Goal: Information Seeking & Learning: Learn about a topic

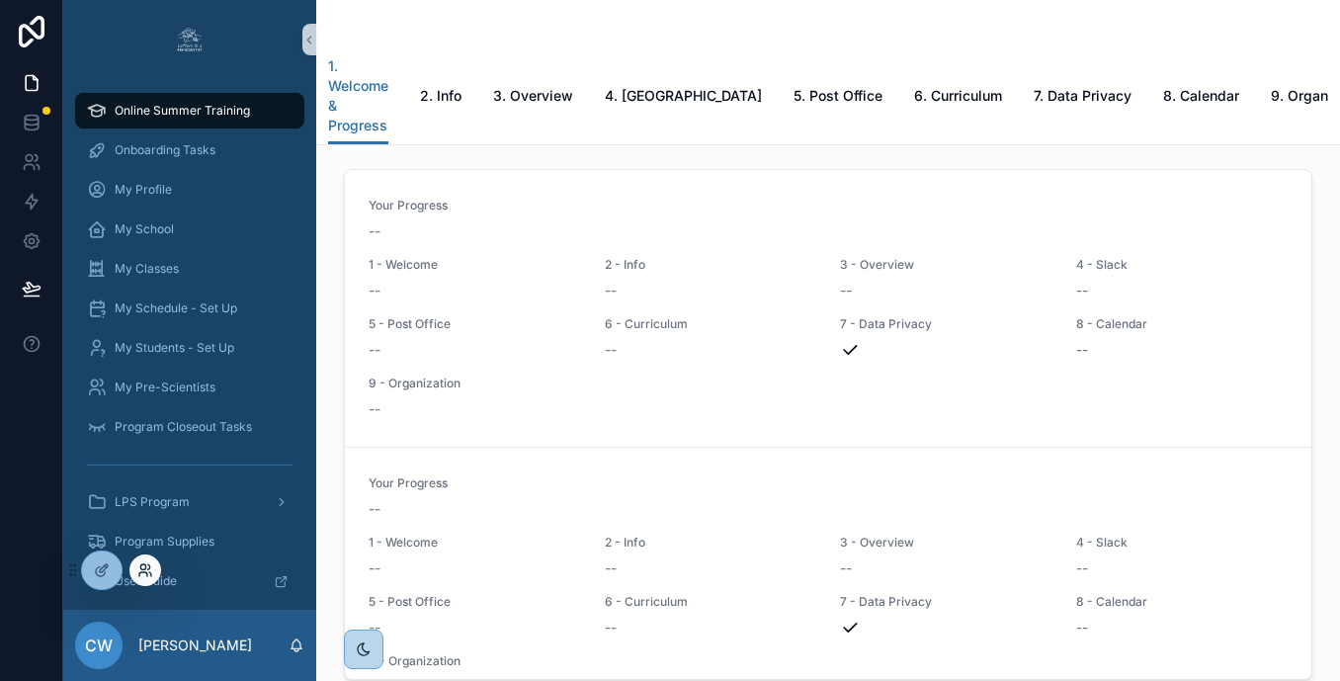
click at [139, 574] on icon at bounding box center [145, 570] width 16 height 16
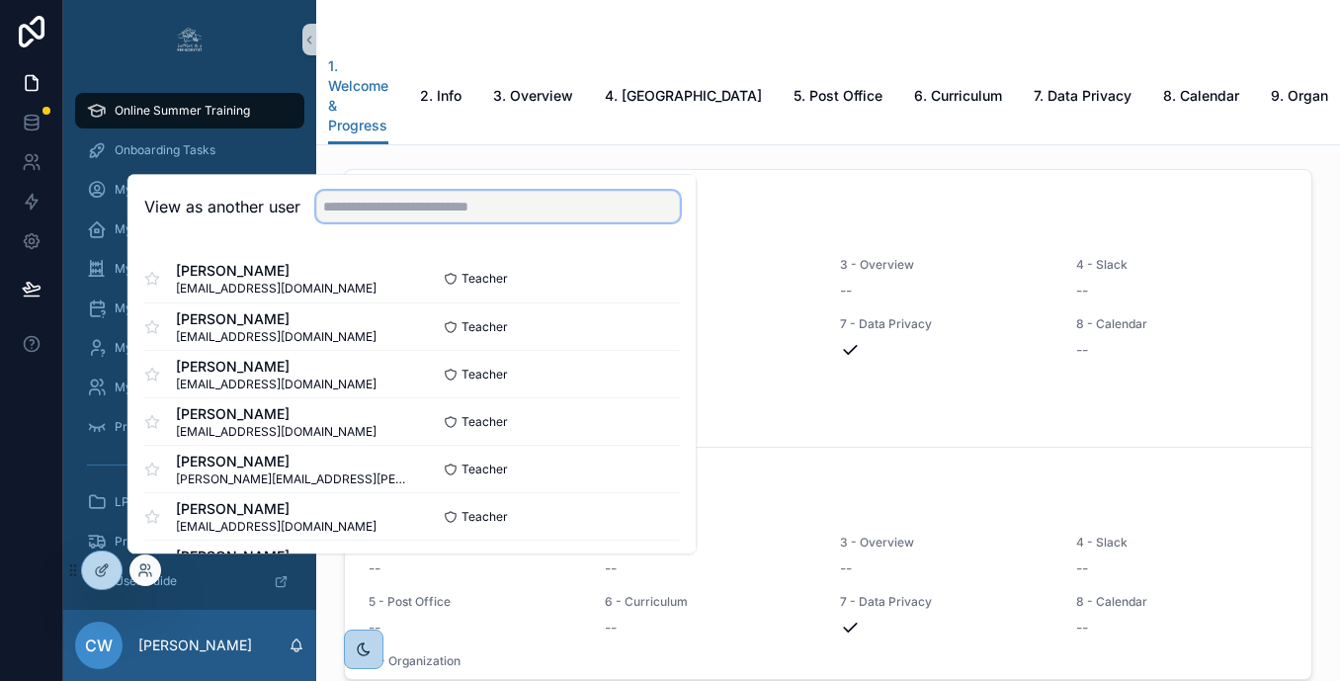
click at [364, 195] on input "text" at bounding box center [498, 207] width 364 height 32
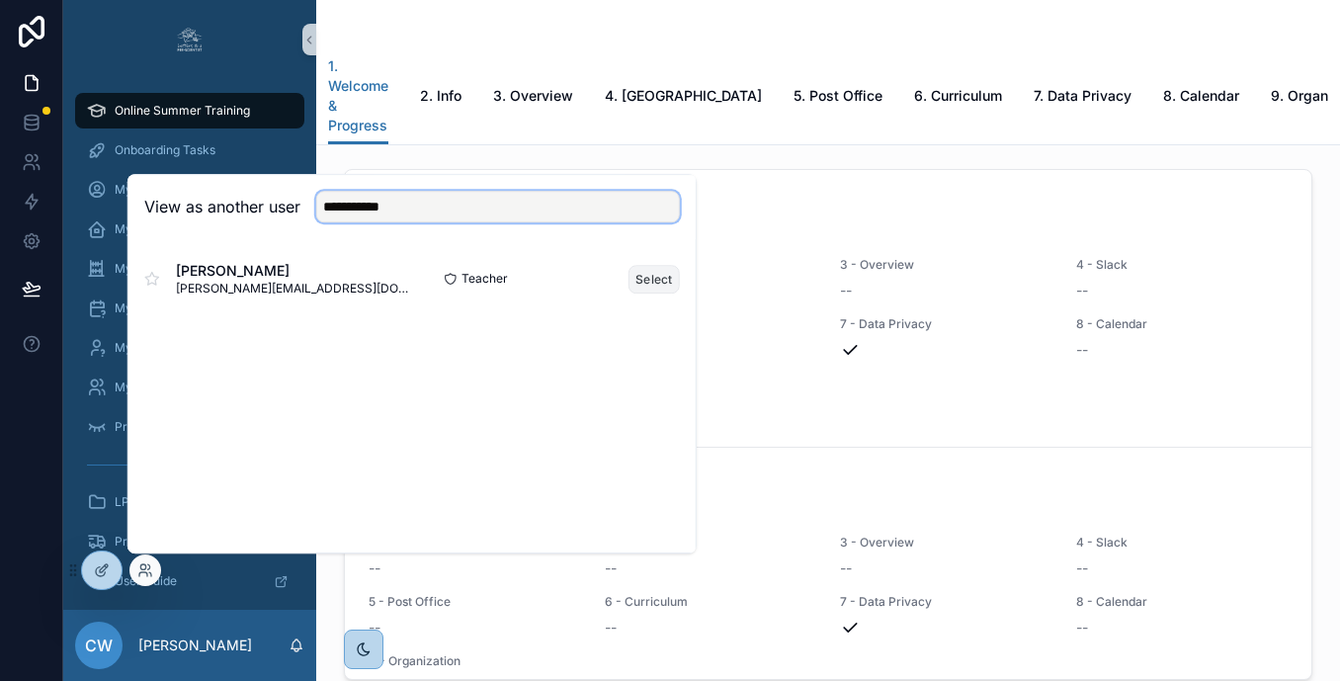
type input "**********"
click at [659, 277] on button "Select" at bounding box center [654, 279] width 51 height 29
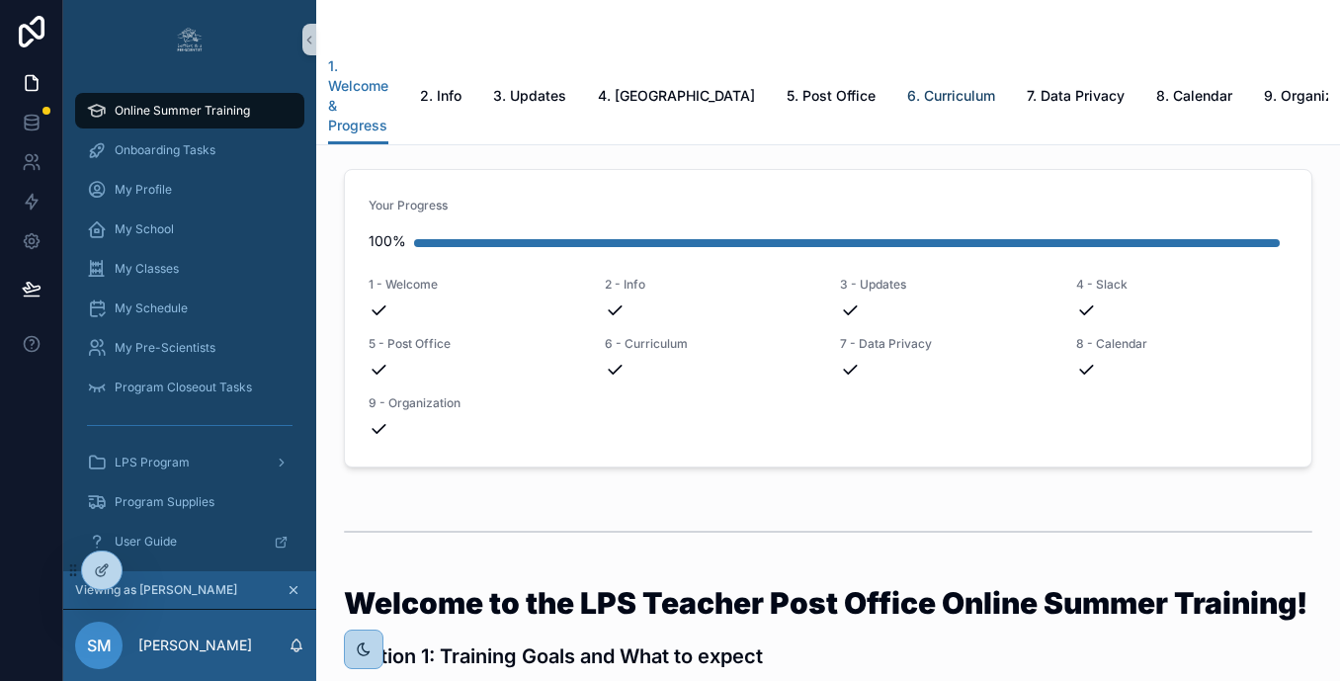
click at [953, 92] on link "6. Curriculum" at bounding box center [951, 98] width 88 height 40
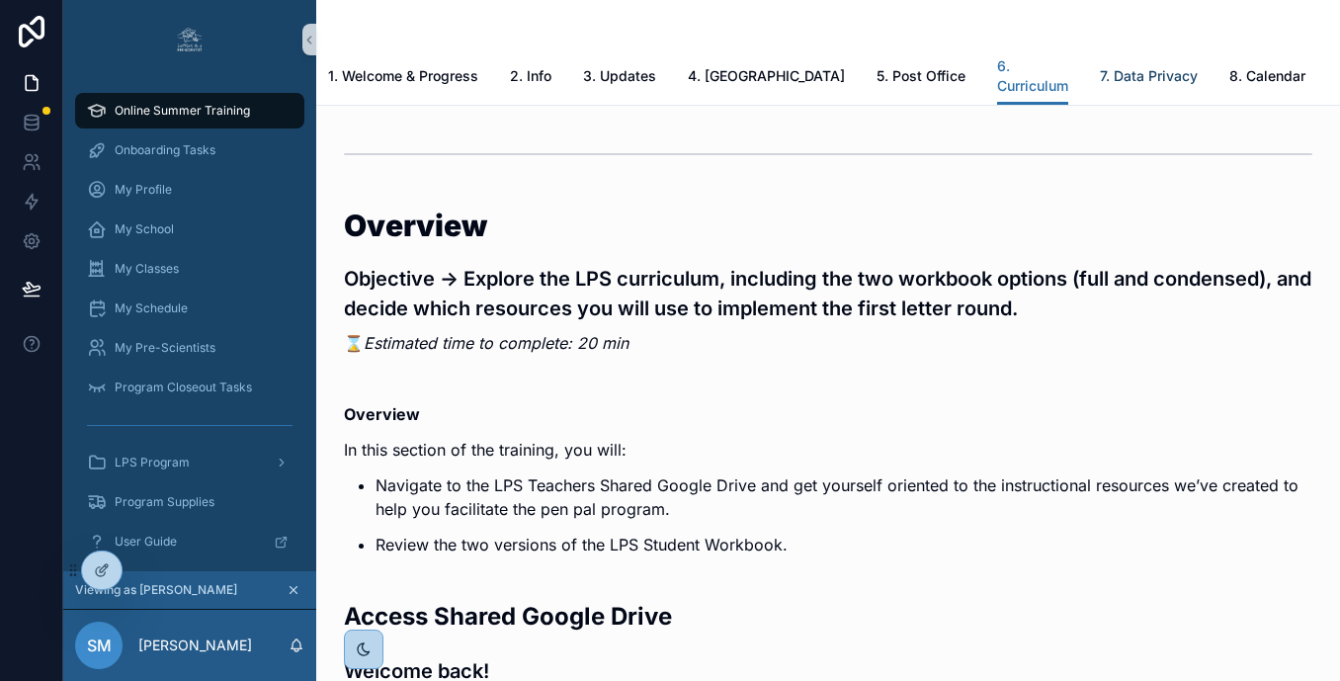
click at [1100, 84] on span "7. Data Privacy" at bounding box center [1149, 76] width 98 height 20
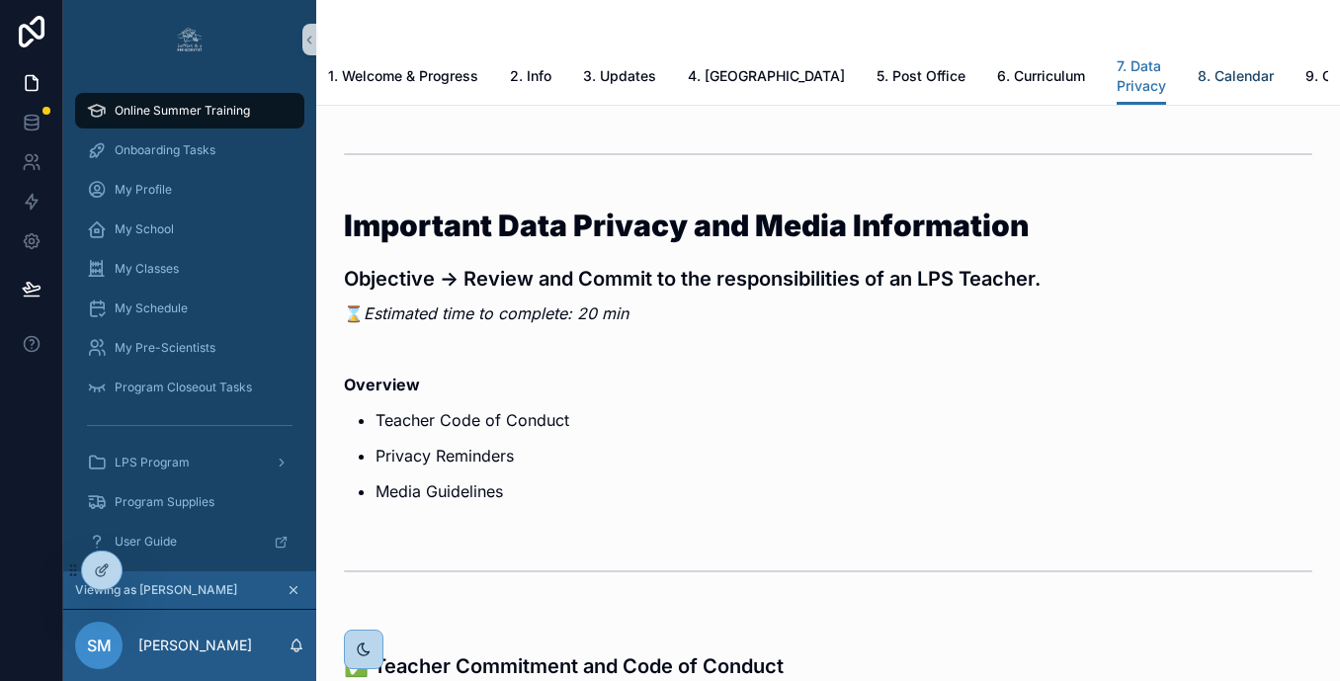
click at [1198, 76] on span "8. Calendar" at bounding box center [1236, 76] width 76 height 20
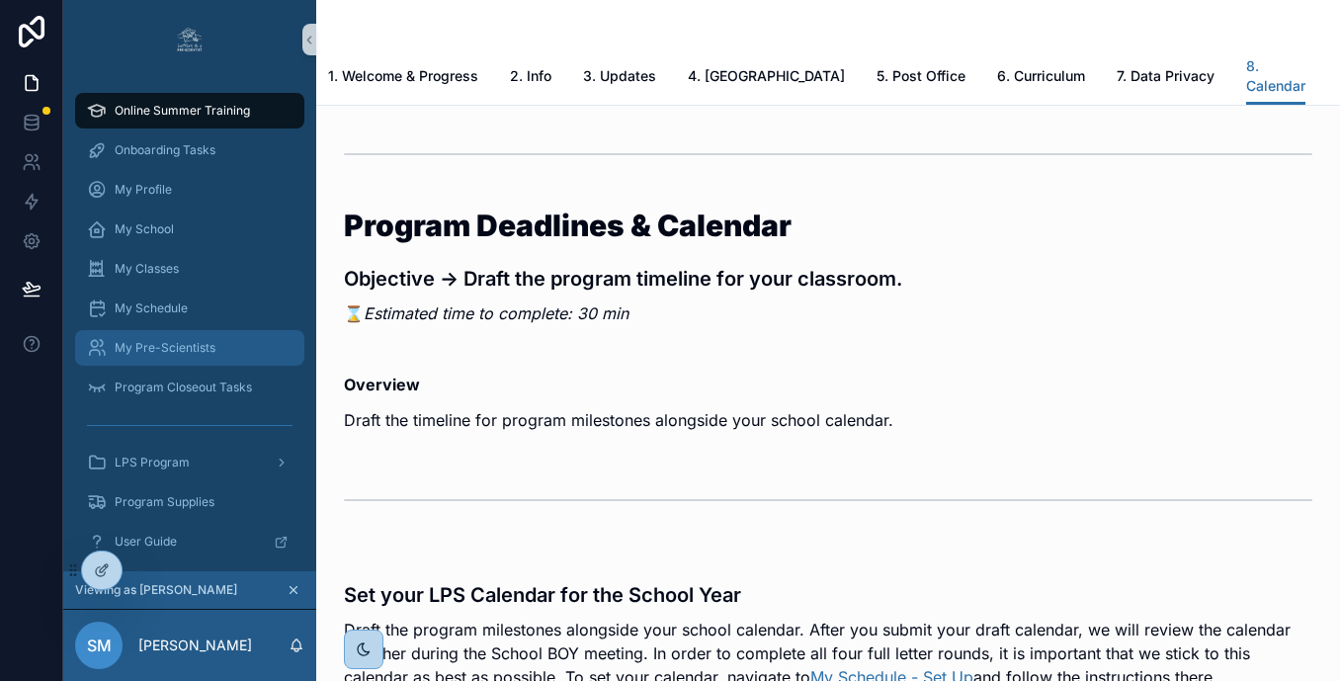
click at [201, 334] on div "My Pre-Scientists" at bounding box center [190, 348] width 206 height 32
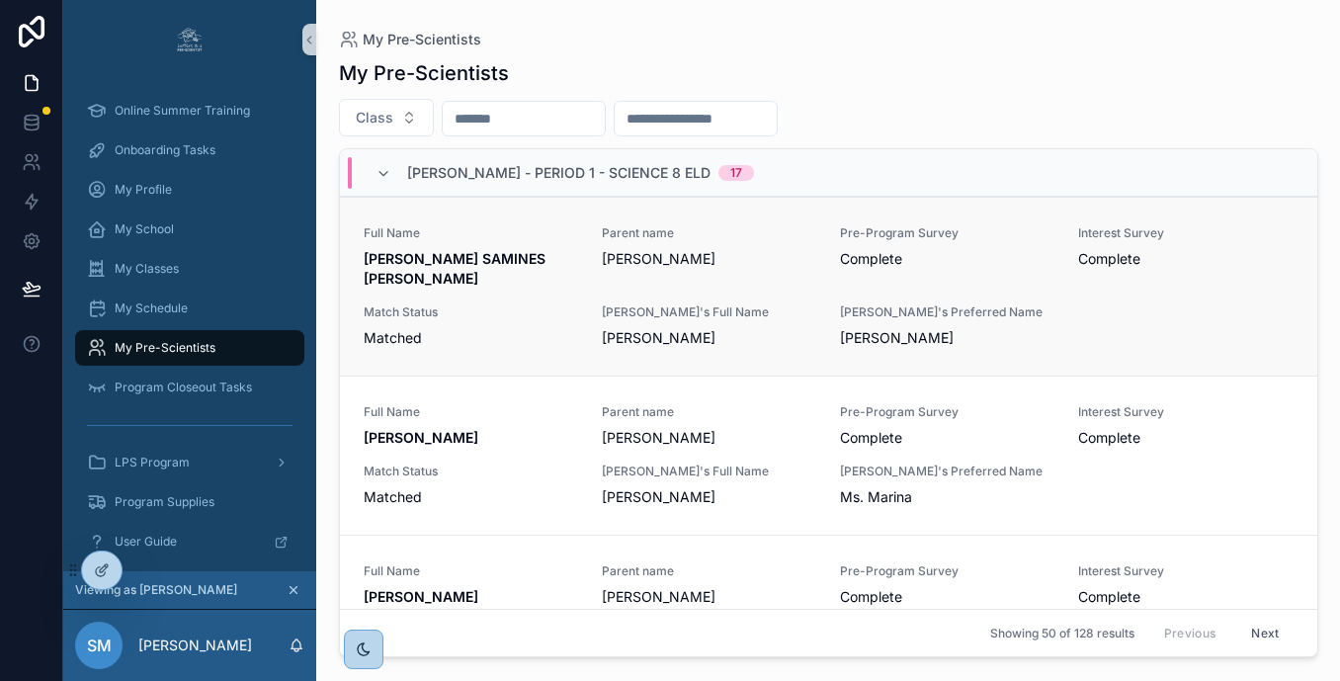
click at [530, 294] on div "Full Name [PERSON_NAME] SAMINES [PERSON_NAME] Parent name [PERSON_NAME] Pre-Pro…" at bounding box center [829, 286] width 930 height 123
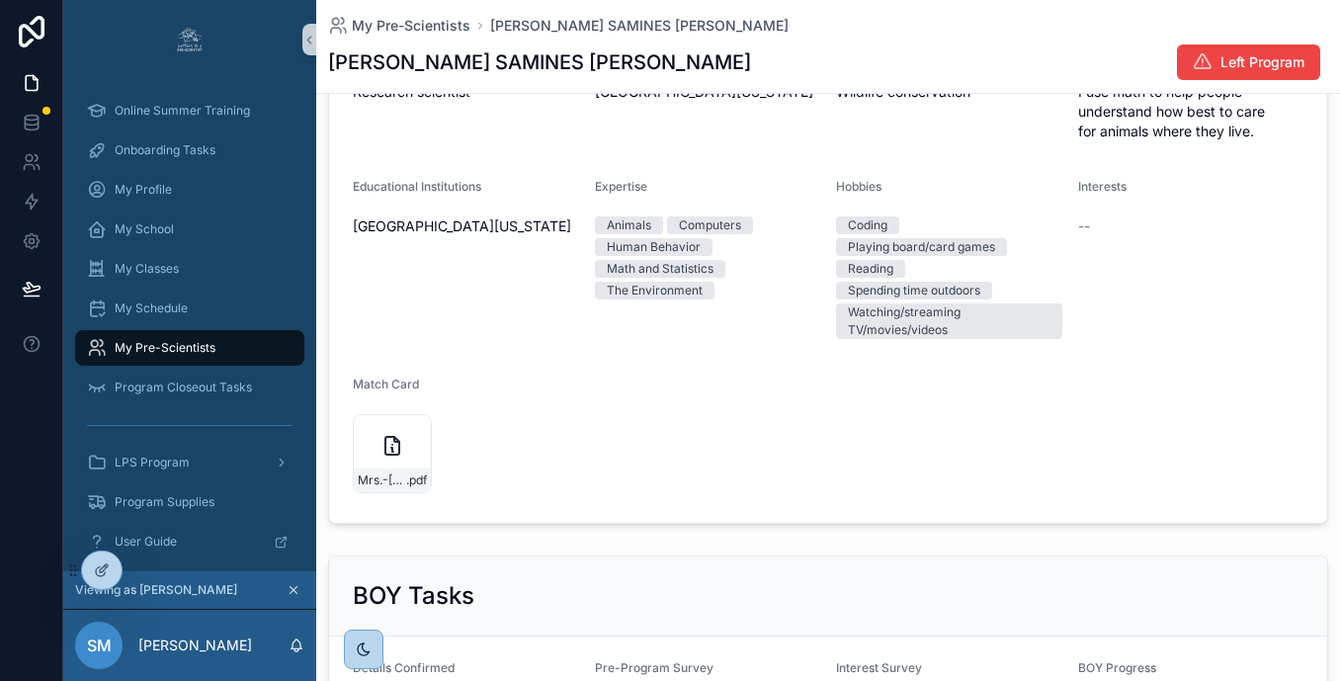
scroll to position [893, 0]
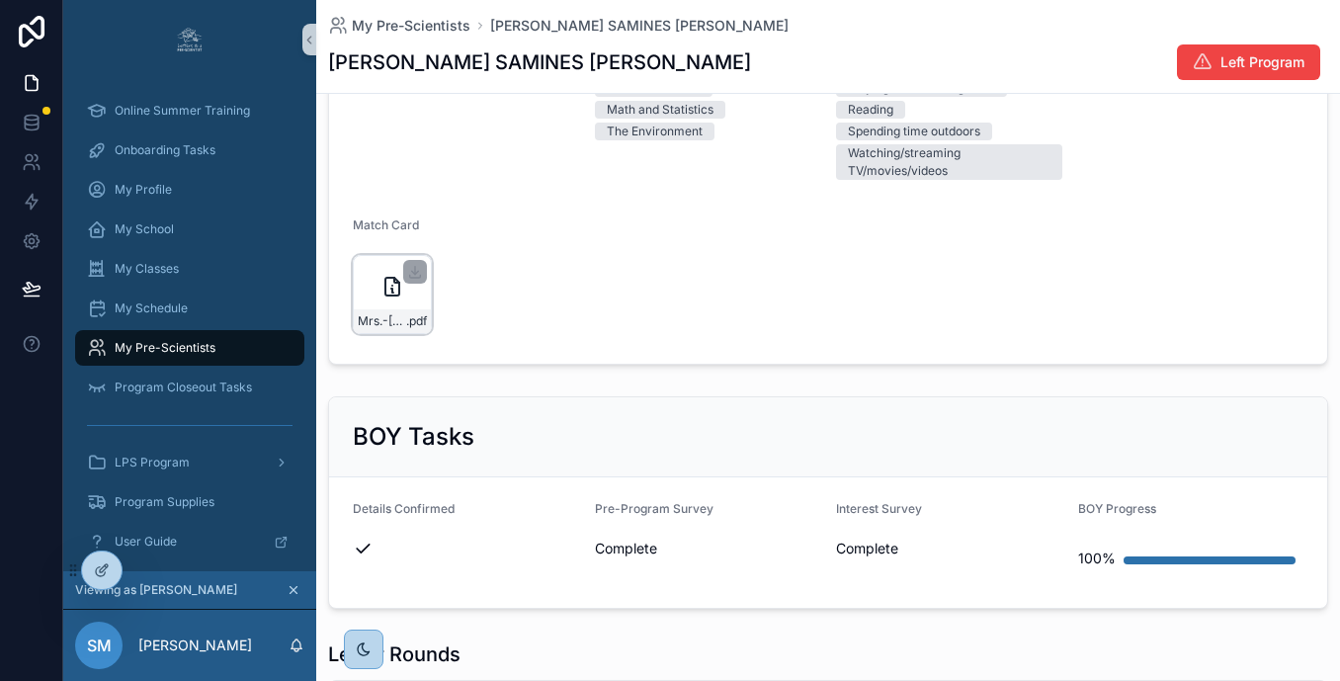
click at [381, 276] on icon "scrollable content" at bounding box center [392, 287] width 24 height 24
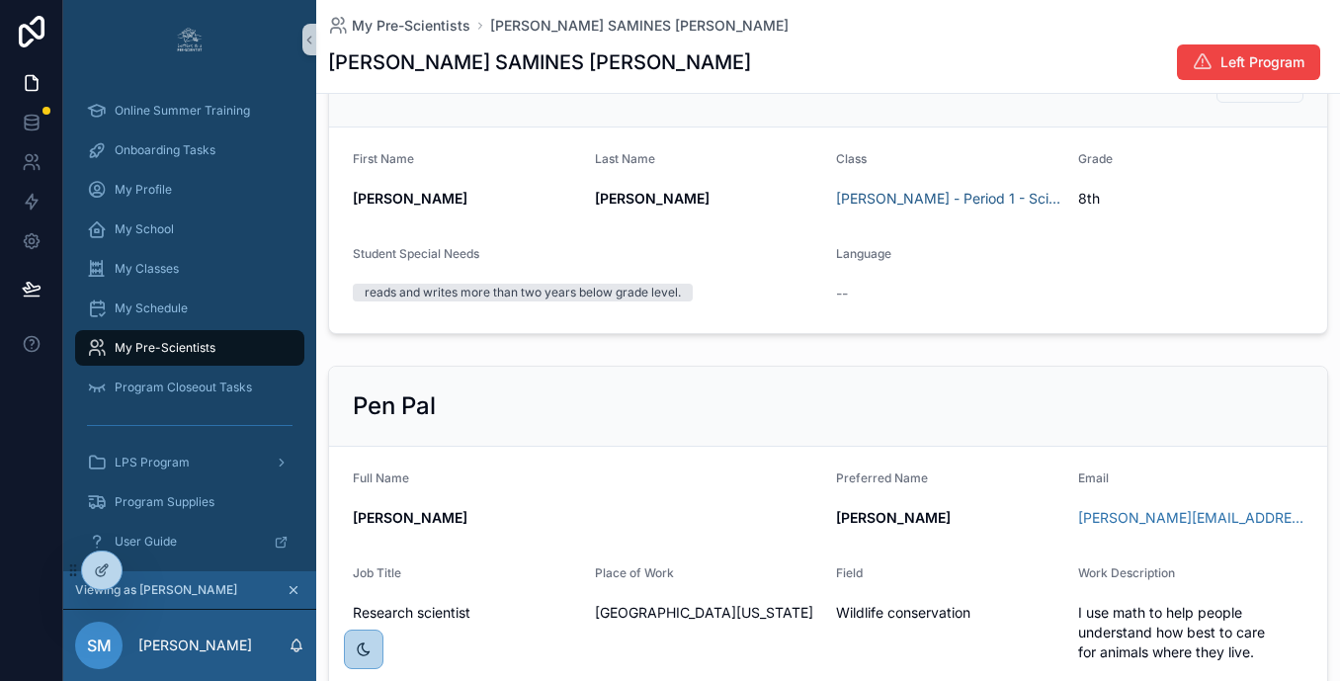
scroll to position [0, 0]
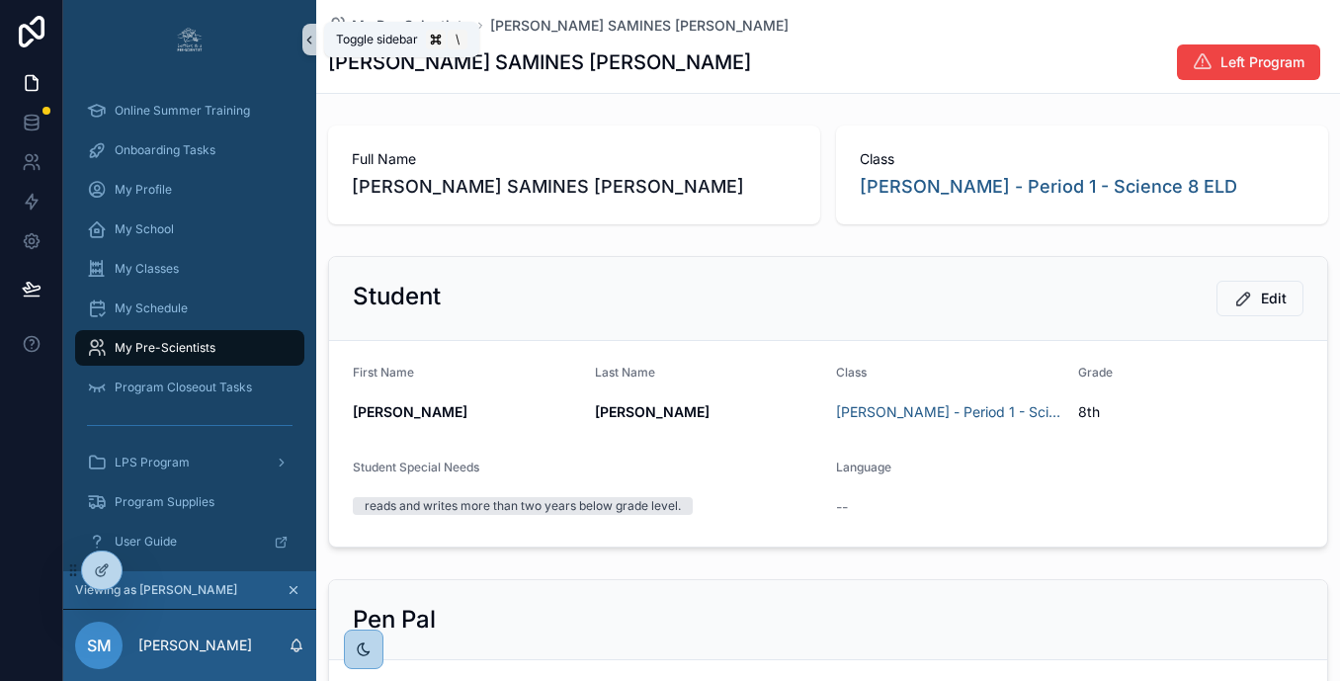
click at [312, 47] on button "scrollable content" at bounding box center [309, 40] width 14 height 32
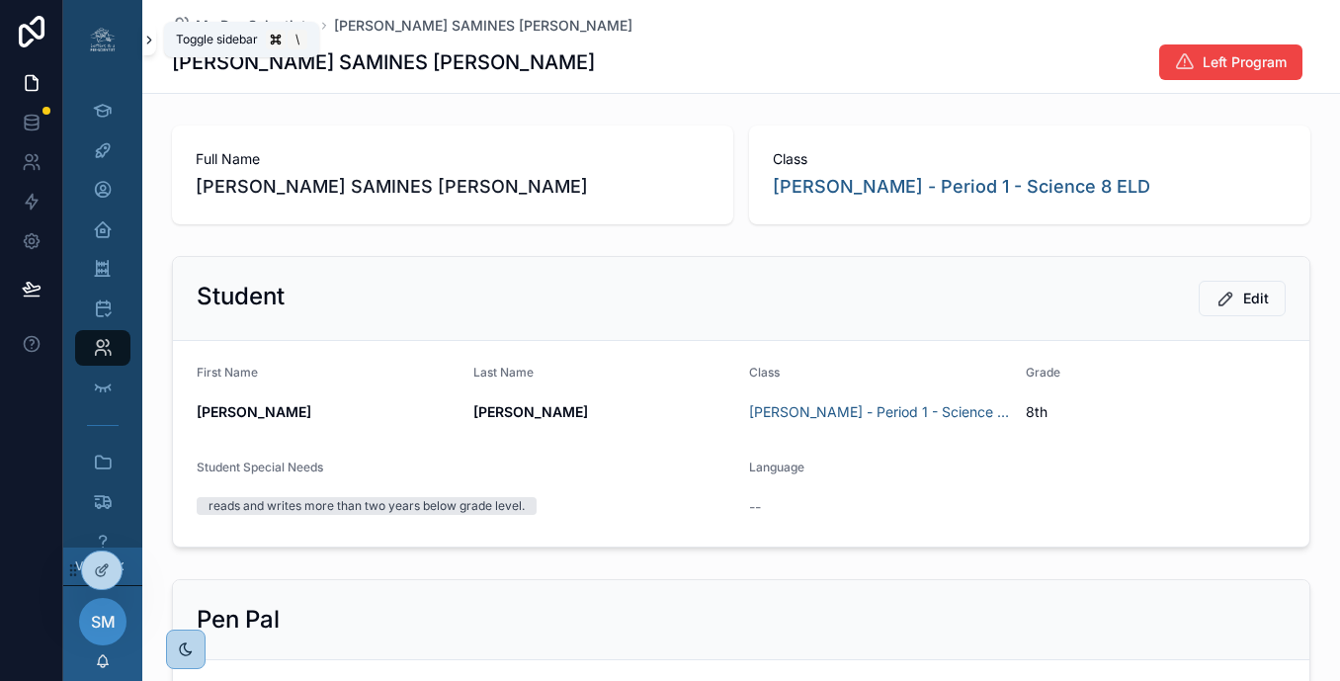
click at [146, 42] on icon "scrollable content" at bounding box center [149, 40] width 14 height 15
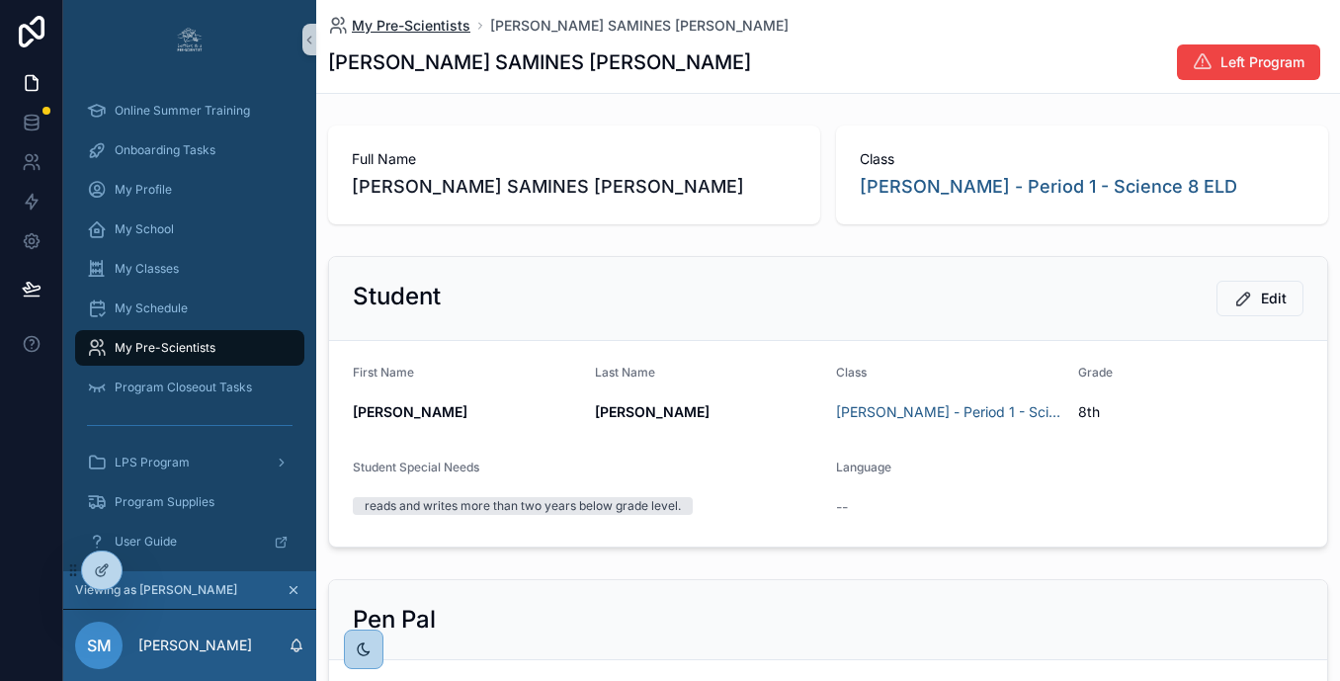
click at [395, 28] on span "My Pre-Scientists" at bounding box center [411, 26] width 119 height 20
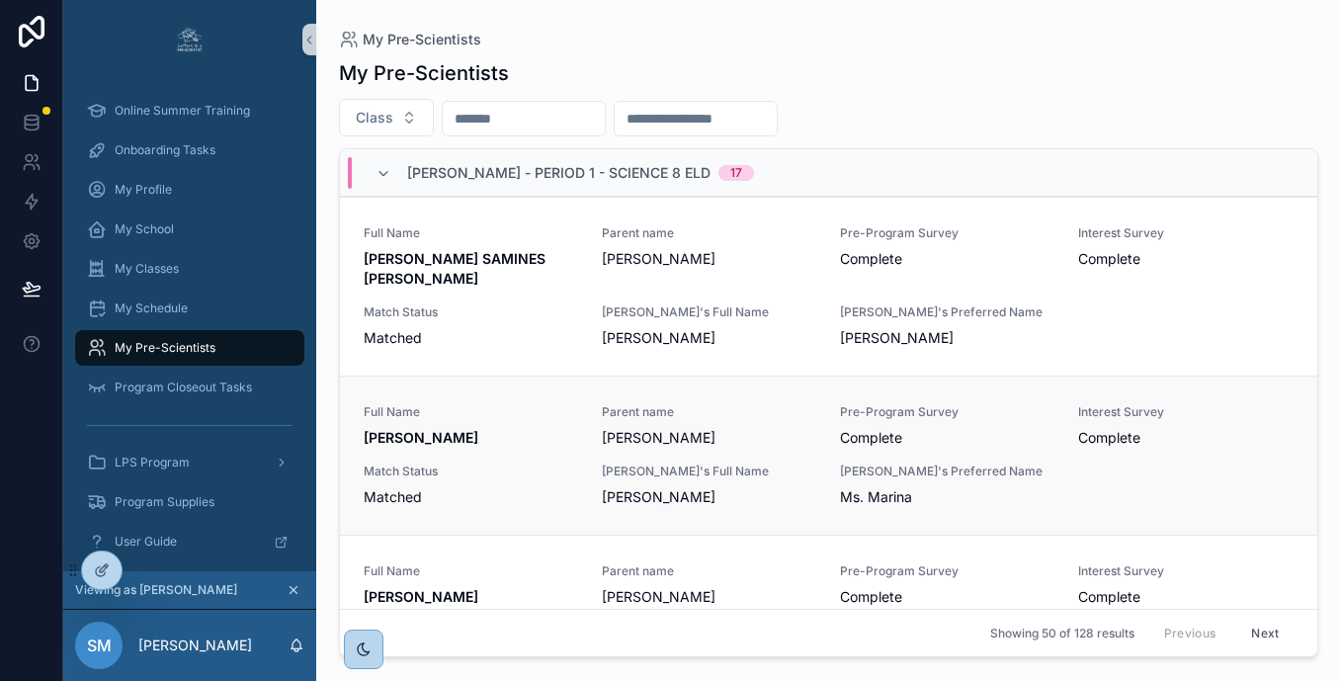
click at [549, 448] on div "Full Name [PERSON_NAME] Parent name [PERSON_NAME] Pre-Program Survey Complete I…" at bounding box center [829, 455] width 930 height 103
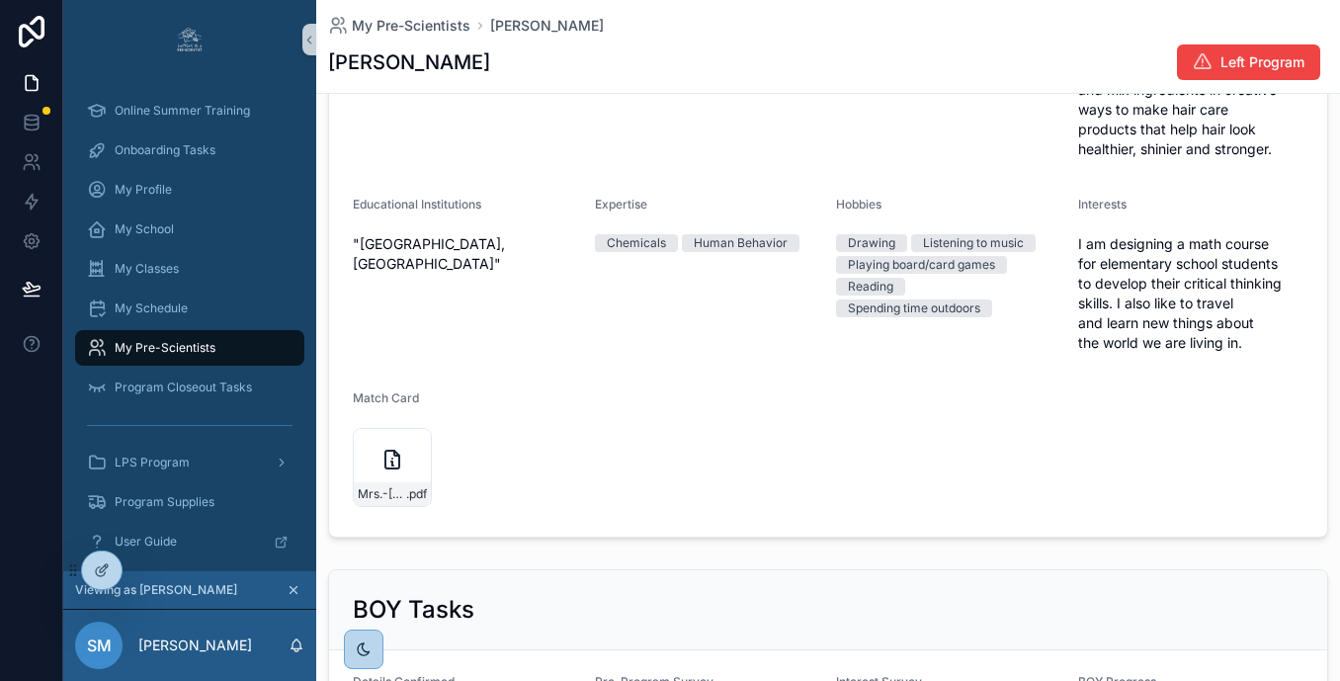
scroll to position [917, 0]
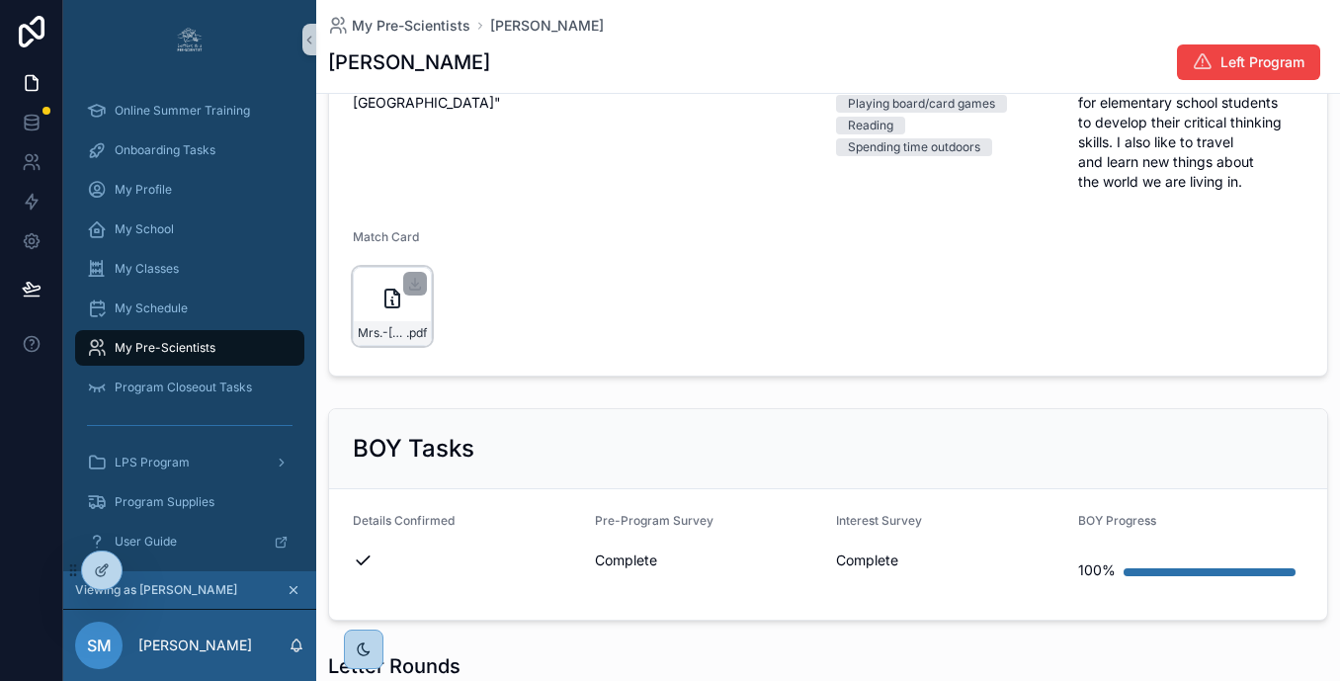
click at [381, 304] on icon "scrollable content" at bounding box center [392, 299] width 24 height 24
click at [360, 20] on span "My Pre-Scientists" at bounding box center [411, 26] width 119 height 20
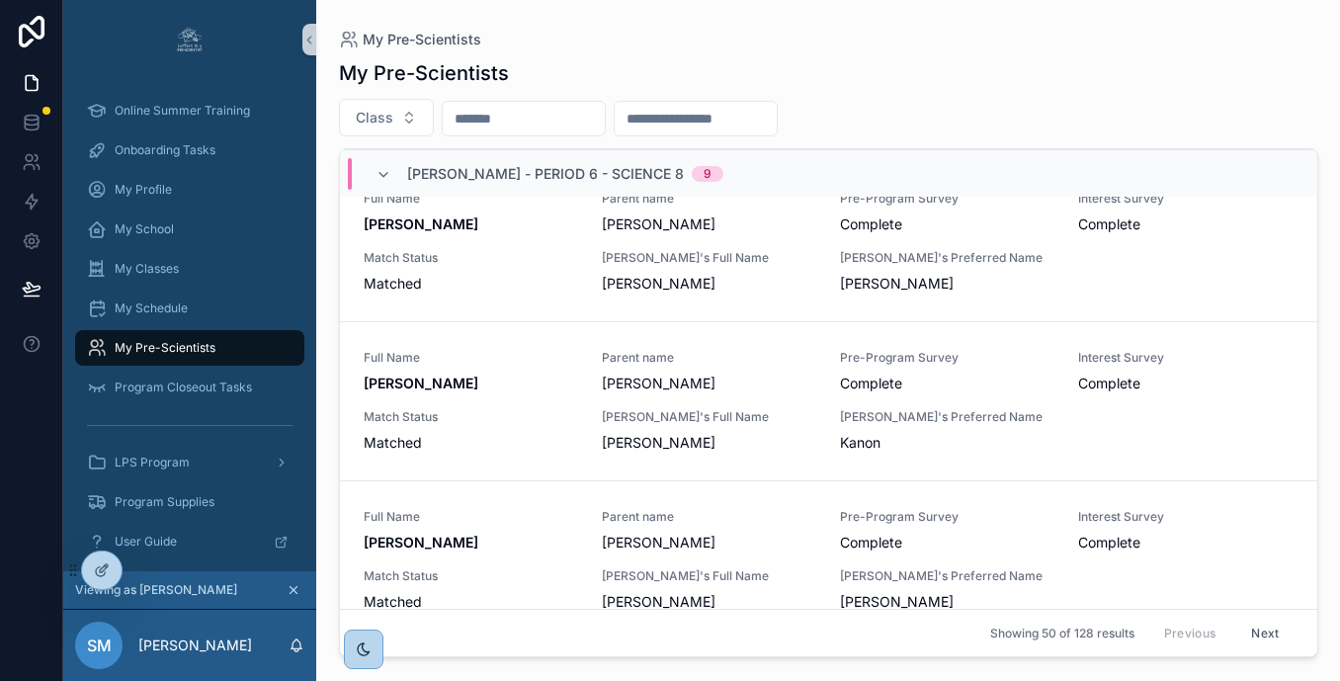
scroll to position [7768, 0]
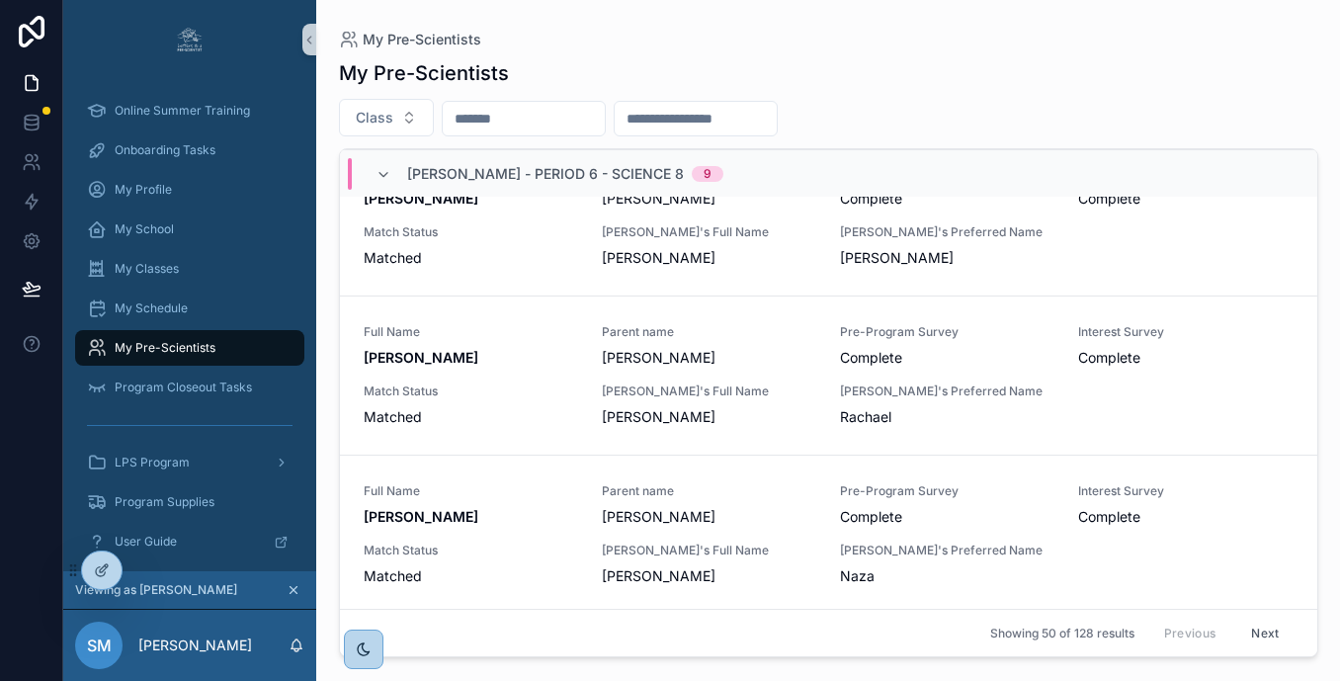
click at [1267, 638] on button "Next" at bounding box center [1264, 633] width 55 height 31
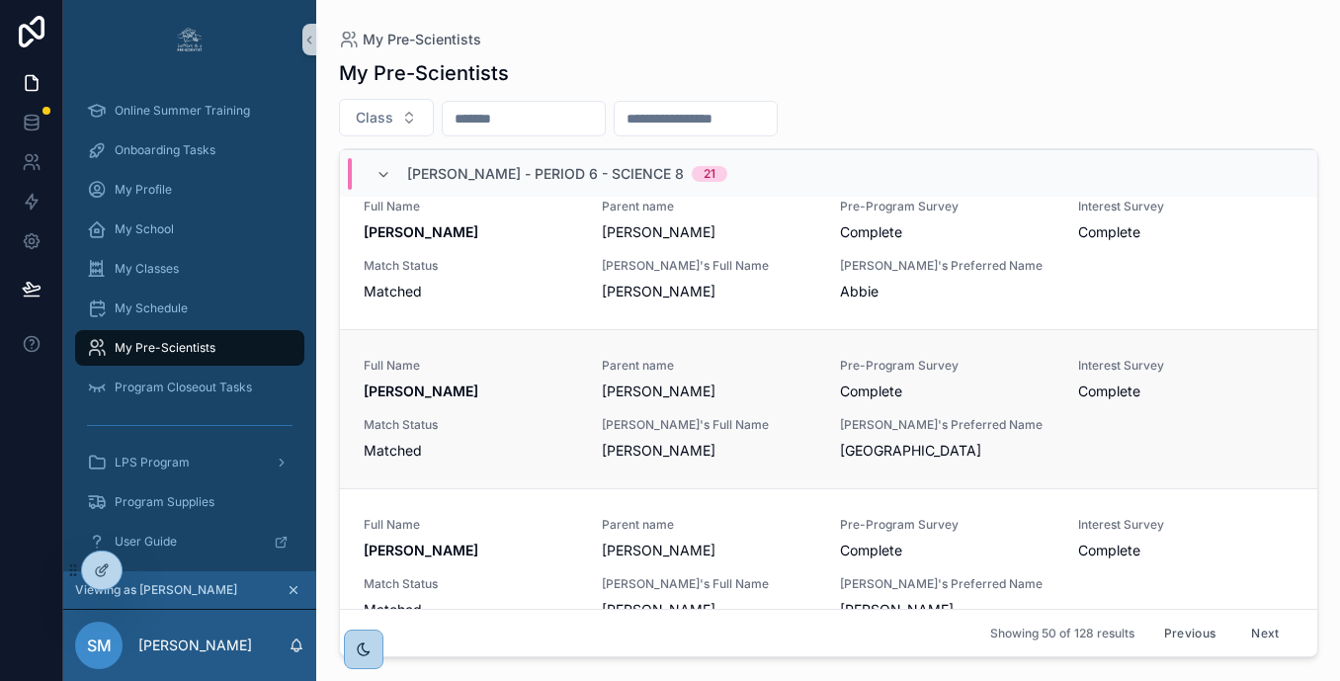
scroll to position [5440, 0]
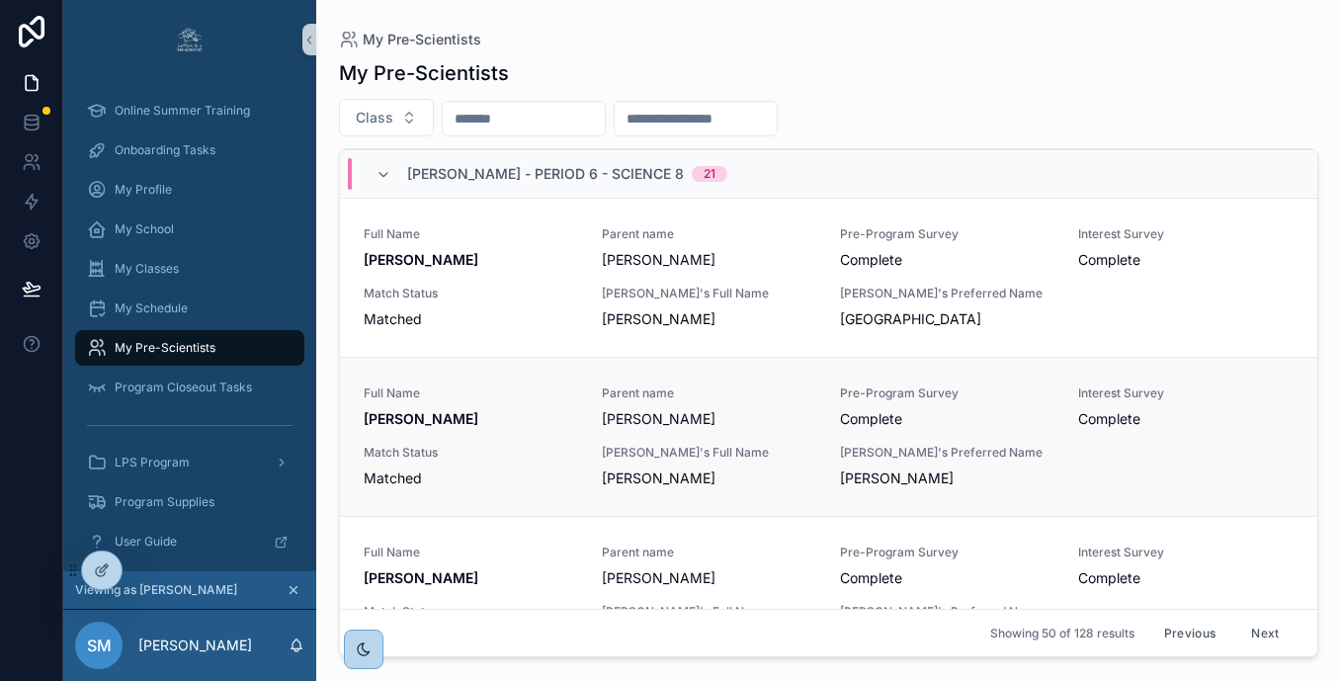
click at [549, 476] on div "Match Status Matched" at bounding box center [471, 466] width 214 height 43
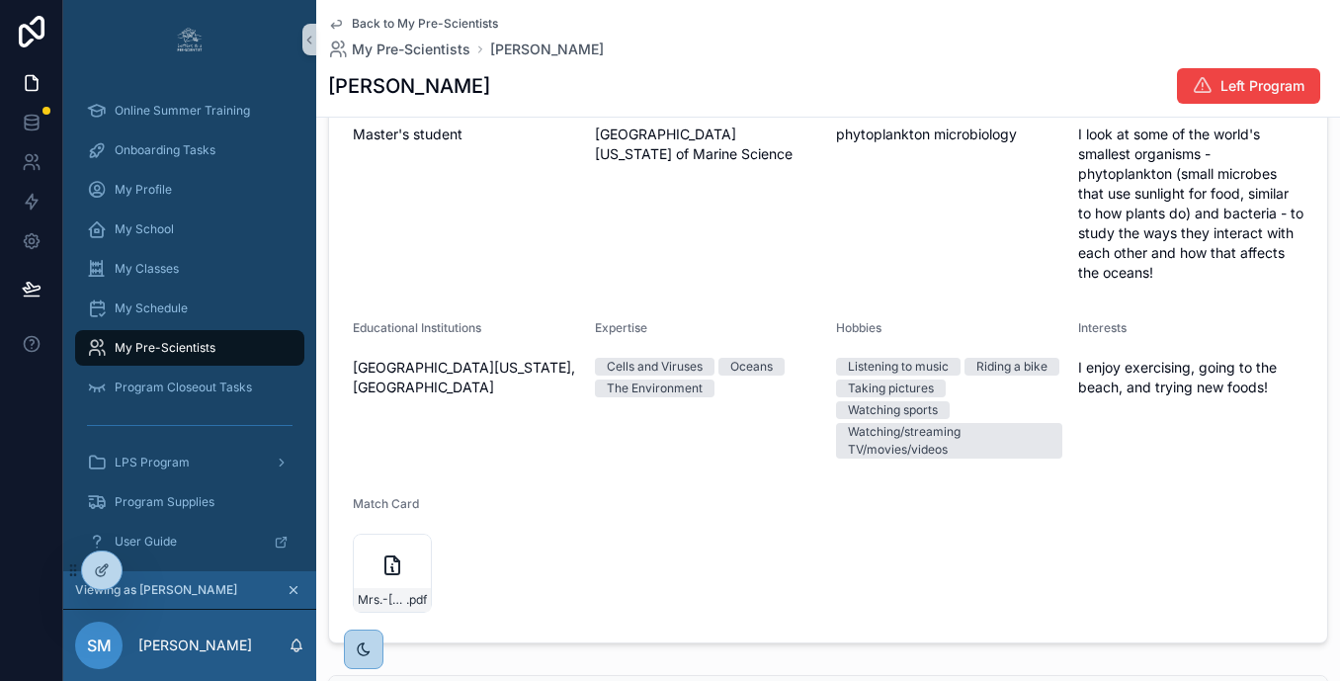
scroll to position [897, 0]
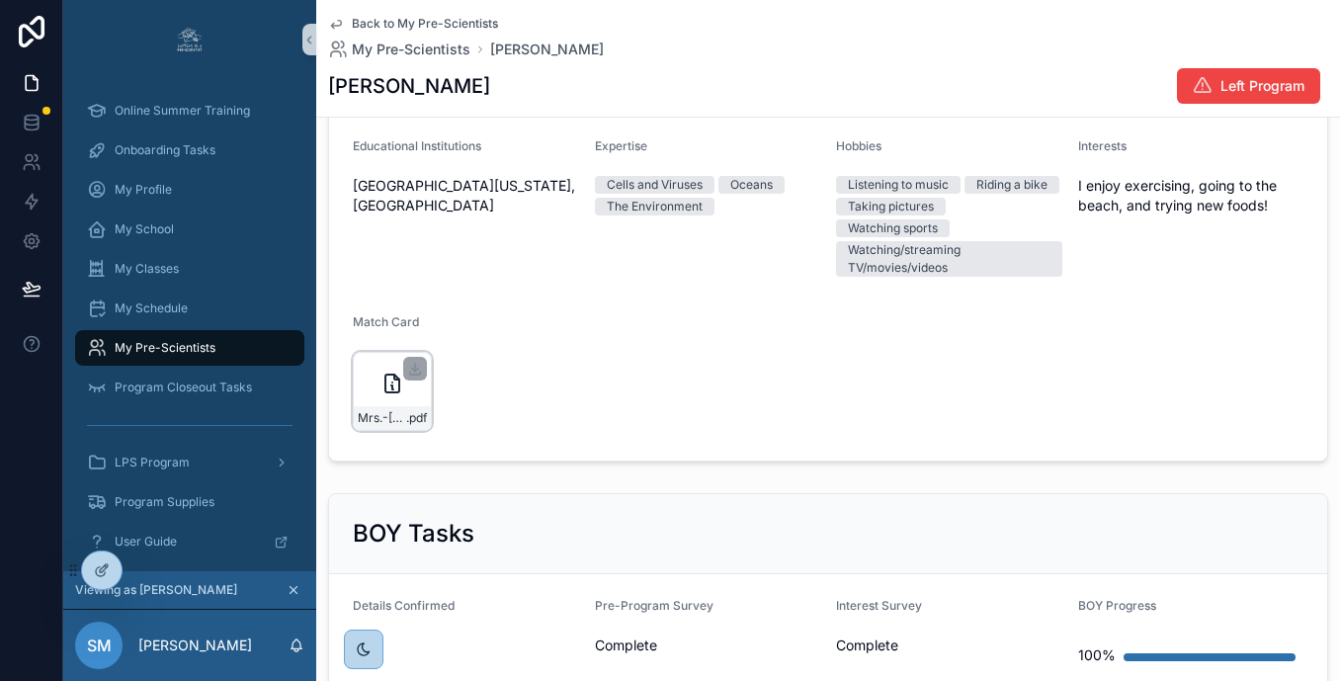
click at [383, 381] on icon "scrollable content" at bounding box center [392, 384] width 24 height 24
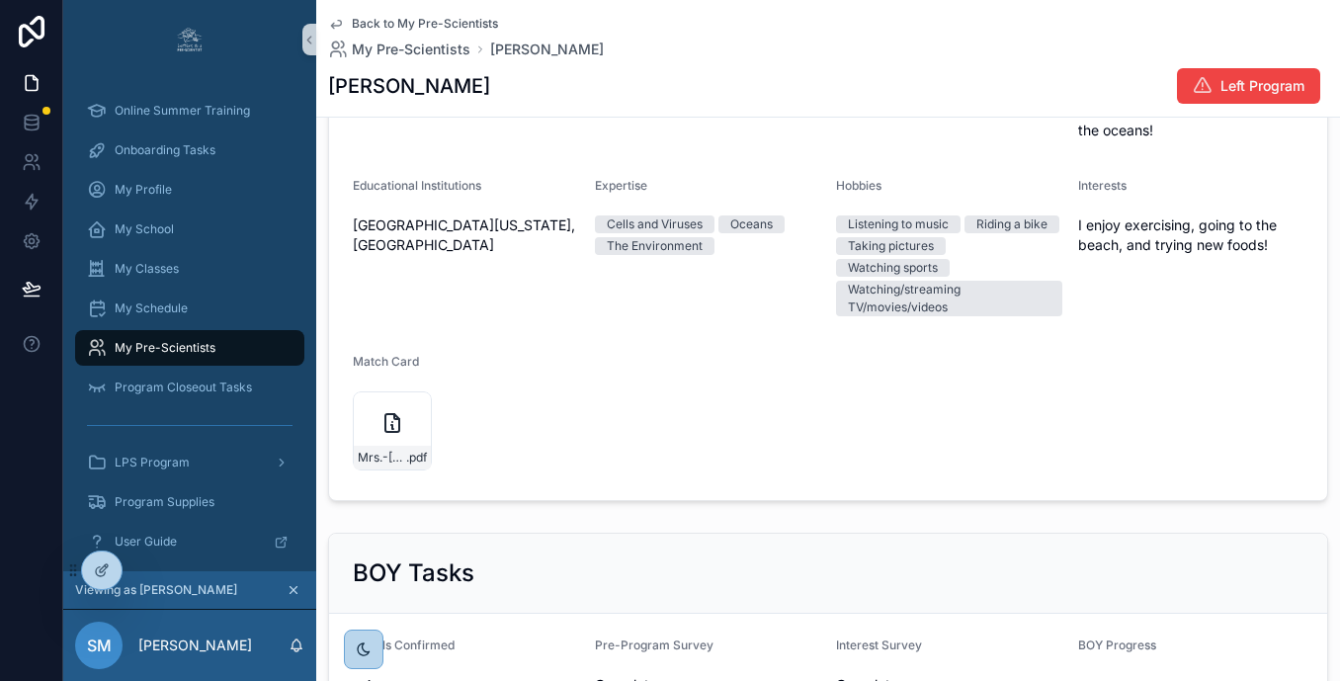
scroll to position [859, 0]
click at [359, 25] on span "Back to My Pre-Scientists" at bounding box center [425, 24] width 146 height 16
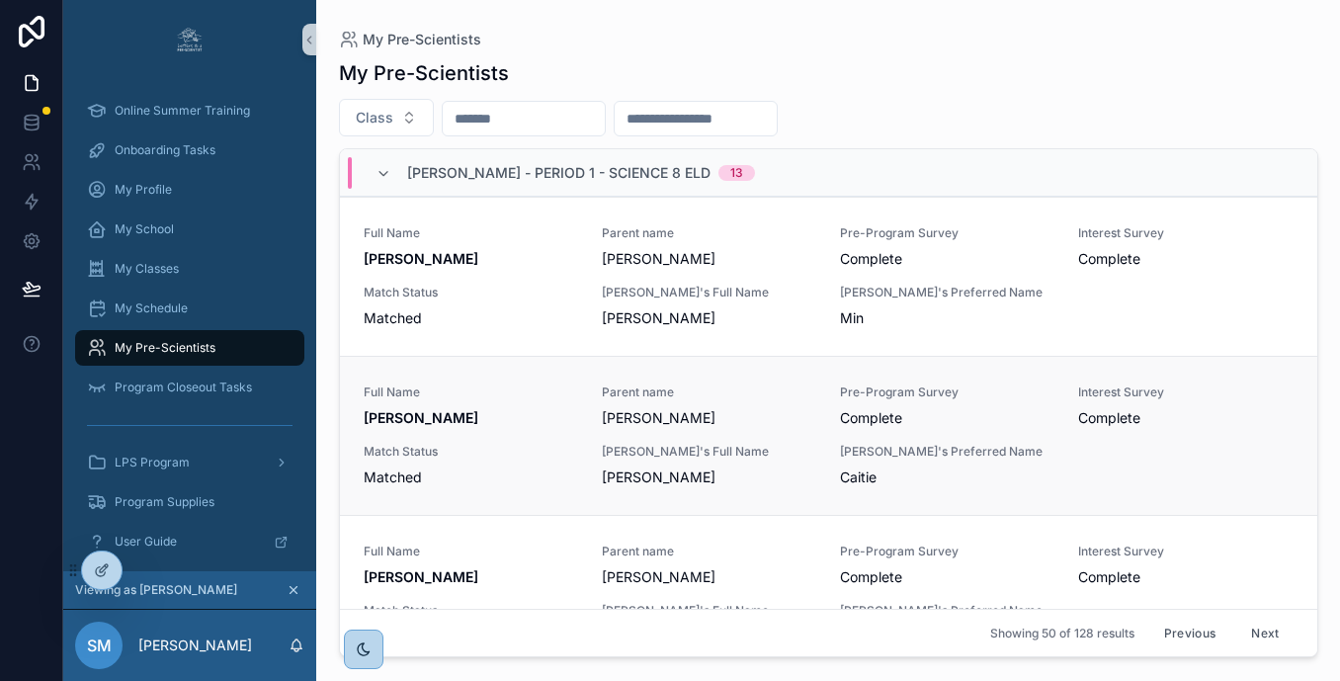
click at [508, 451] on span "Match Status" at bounding box center [471, 452] width 214 height 16
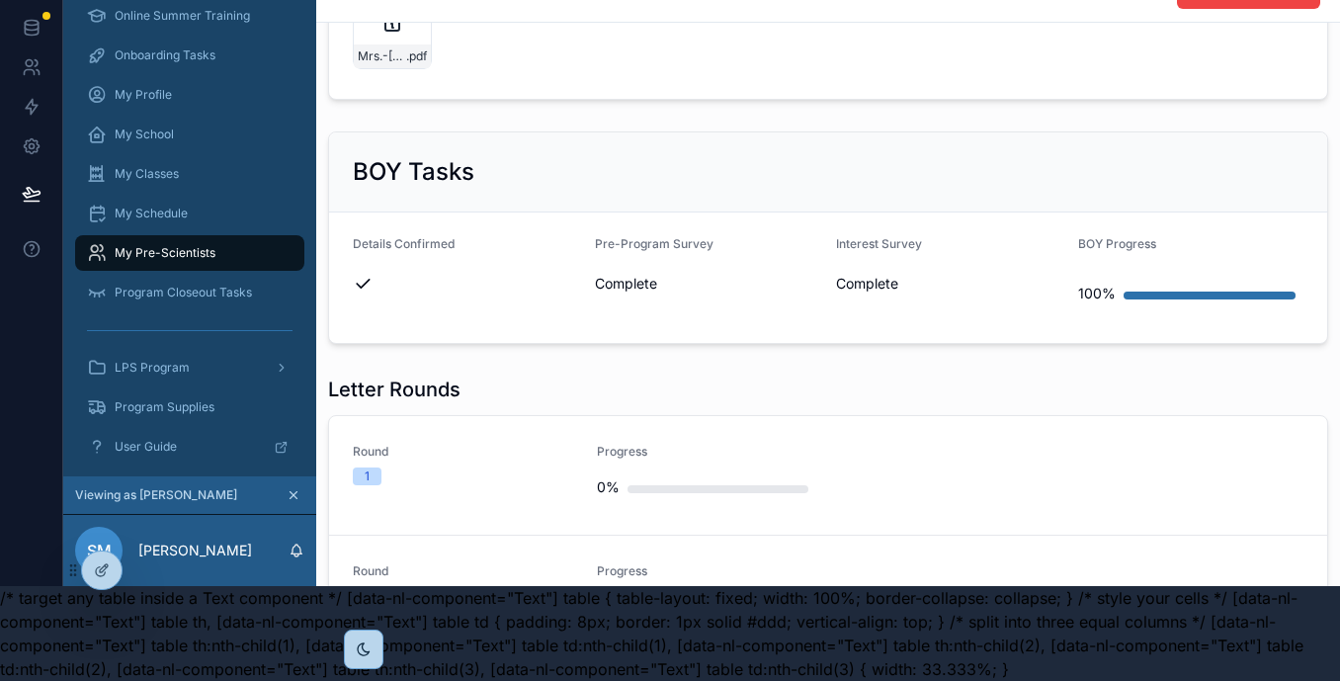
scroll to position [838, 0]
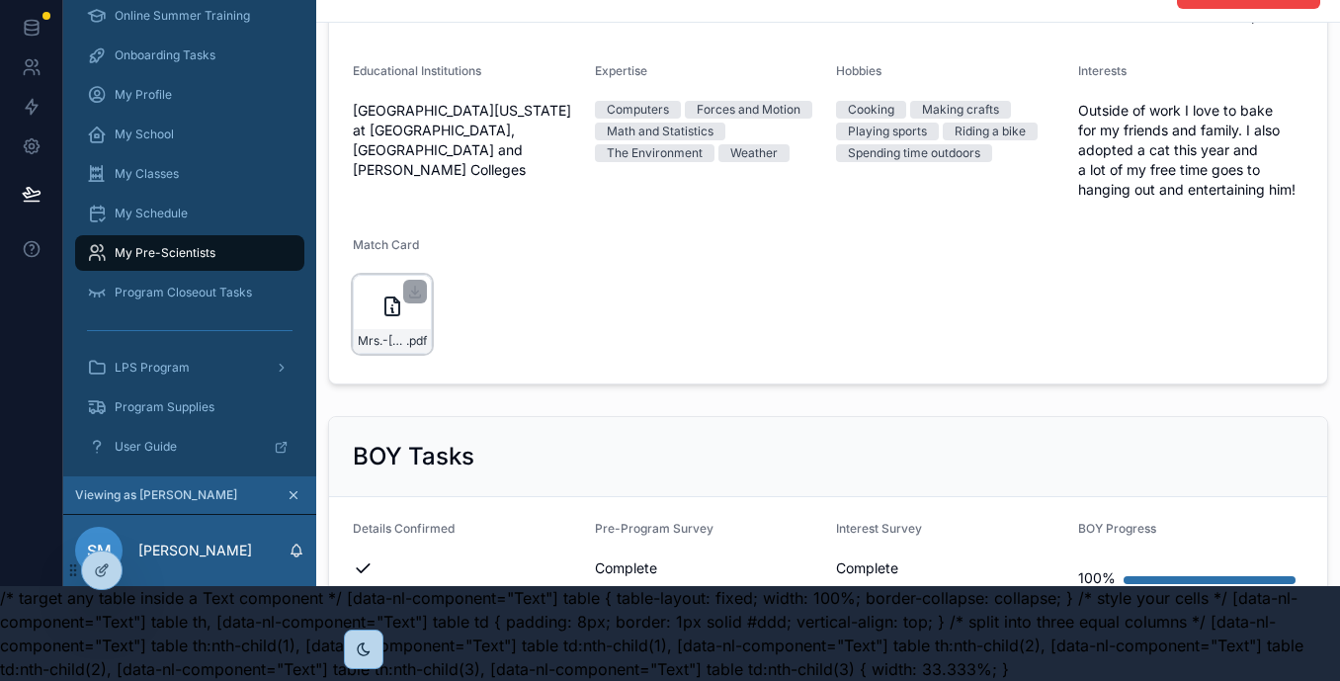
click at [385, 308] on icon "scrollable content" at bounding box center [392, 306] width 14 height 18
